Goal: Information Seeking & Learning: Check status

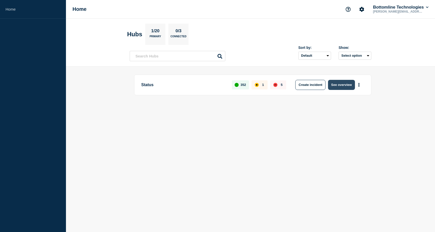
click at [345, 81] on button "See overview" at bounding box center [341, 85] width 27 height 10
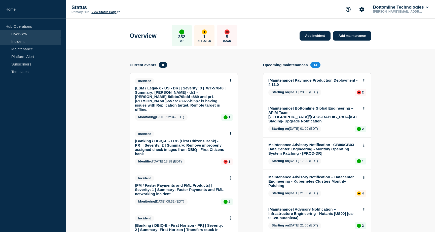
click at [26, 42] on link "Incident" at bounding box center [30, 42] width 61 height 8
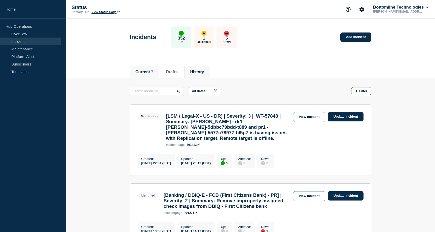
click at [192, 75] on li "History" at bounding box center [196, 72] width 25 height 12
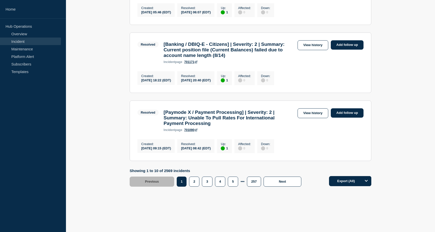
scroll to position [653, 0]
click at [279, 181] on button "Next" at bounding box center [283, 182] width 38 height 10
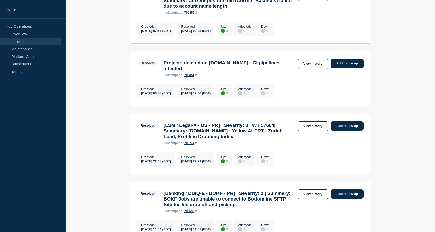
scroll to position [323, 0]
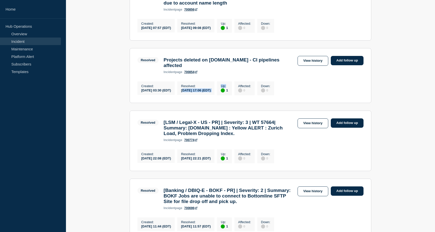
drag, startPoint x: 187, startPoint y: 106, endPoint x: 235, endPoint y: 107, distance: 47.6
click at [235, 95] on div "Created : [DATE] 03:30 (EDT) Resolved : [DATE] 17:06 (EDT) Up : 1 Affected : 0 …" at bounding box center [207, 87] width 139 height 15
click at [210, 119] on ul "Resolved 1 Up [FM / Faster Payments] | Severity: 2 | Summary: Faster Payments -…" at bounding box center [251, 110] width 242 height 656
drag, startPoint x: 188, startPoint y: 105, endPoint x: 224, endPoint y: 105, distance: 35.5
click at [211, 92] on div "[DATE] 17:06 (EDT)" at bounding box center [196, 90] width 30 height 4
